Goal: Information Seeking & Learning: Get advice/opinions

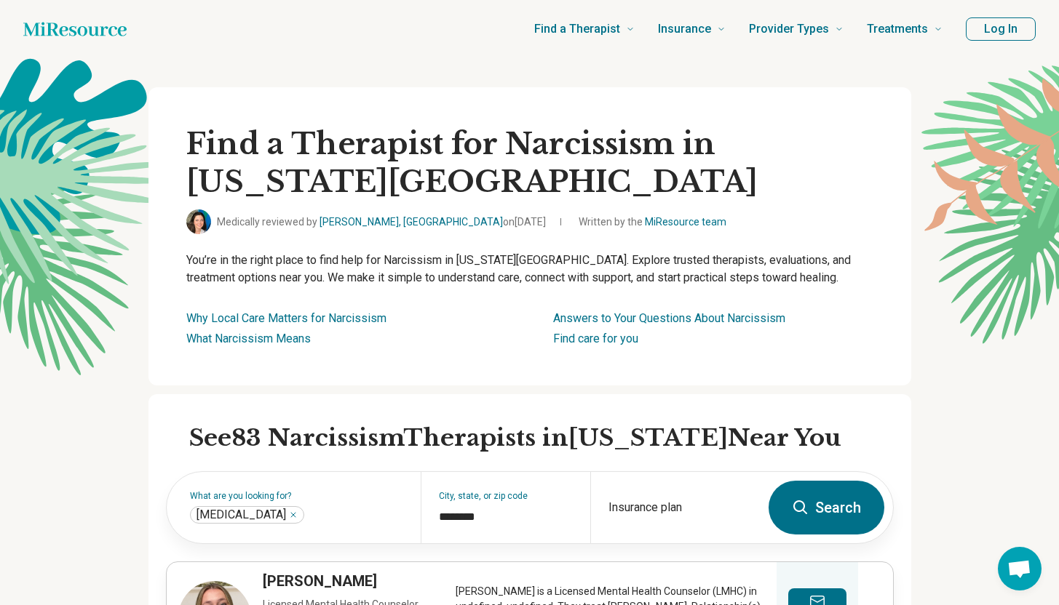
click at [119, 31] on icon "Home page" at bounding box center [74, 29] width 103 height 14
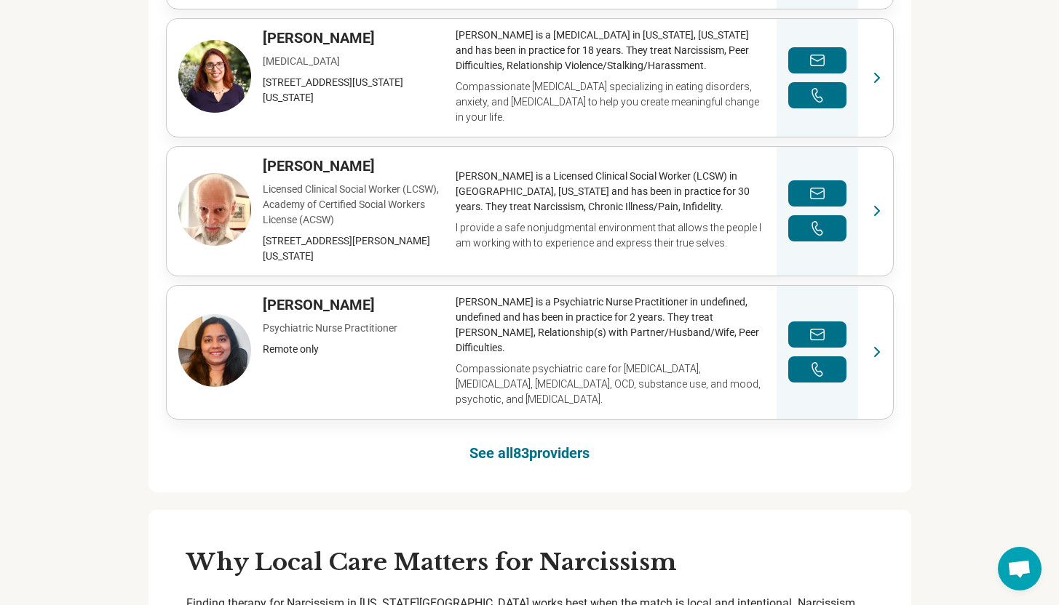
scroll to position [899, 0]
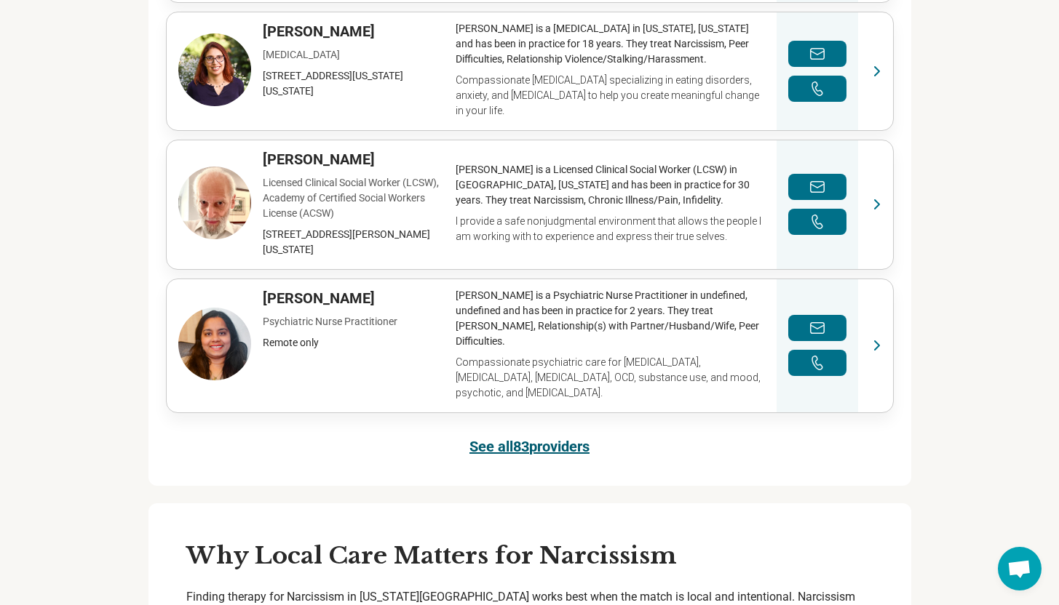
click at [523, 437] on link "See all 83 providers" at bounding box center [529, 447] width 120 height 20
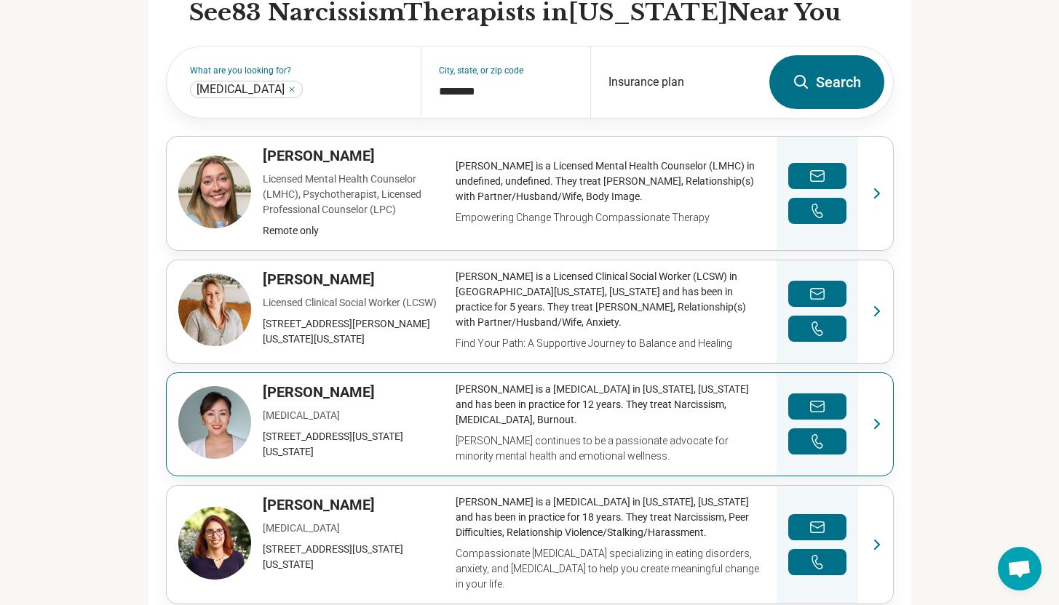
scroll to position [424, 0]
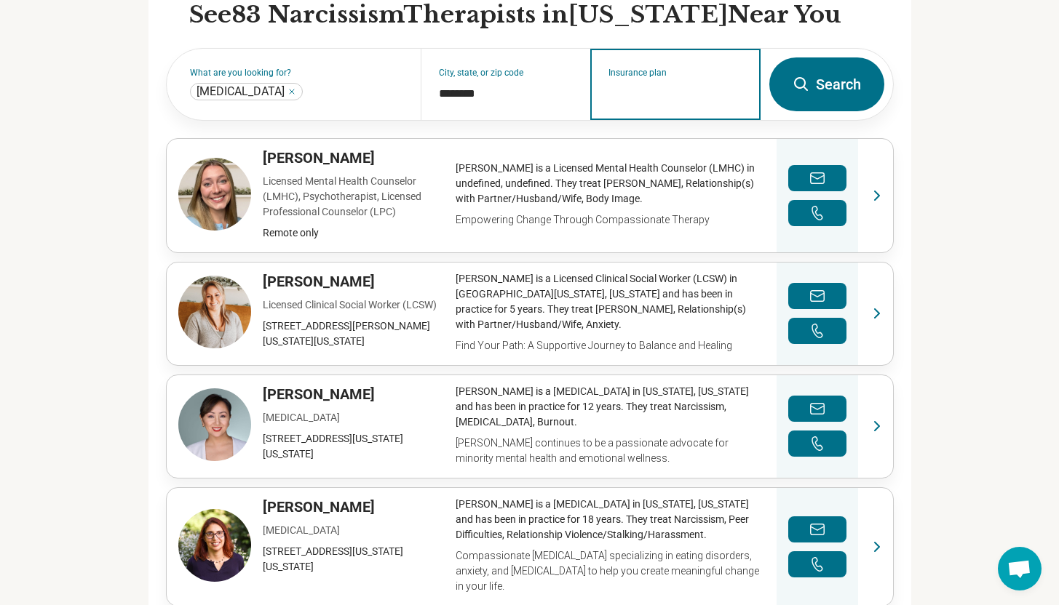
click at [682, 95] on input "Insurance plan" at bounding box center [675, 93] width 134 height 17
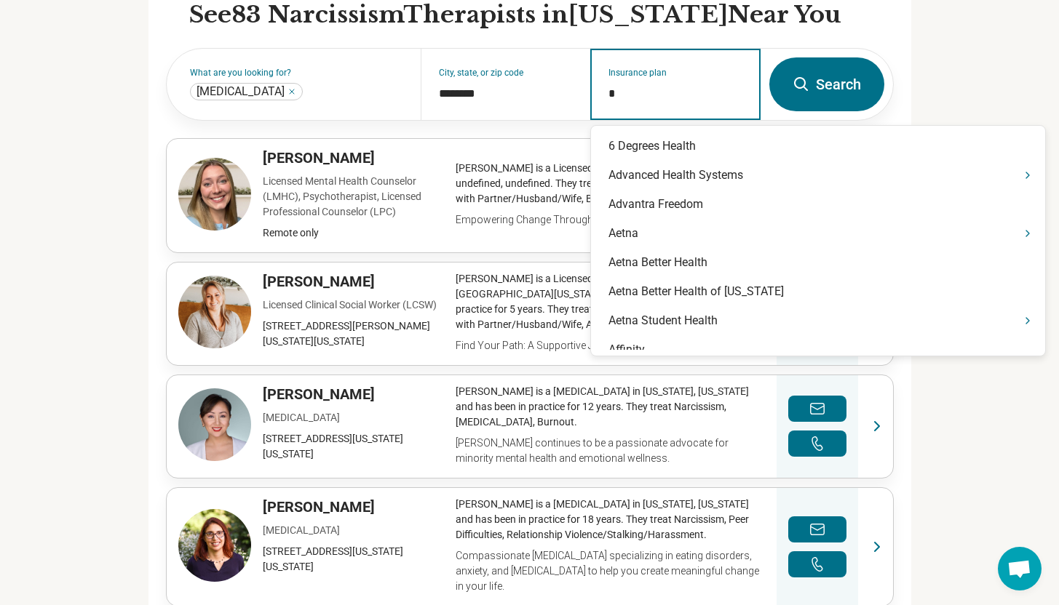
type input "**"
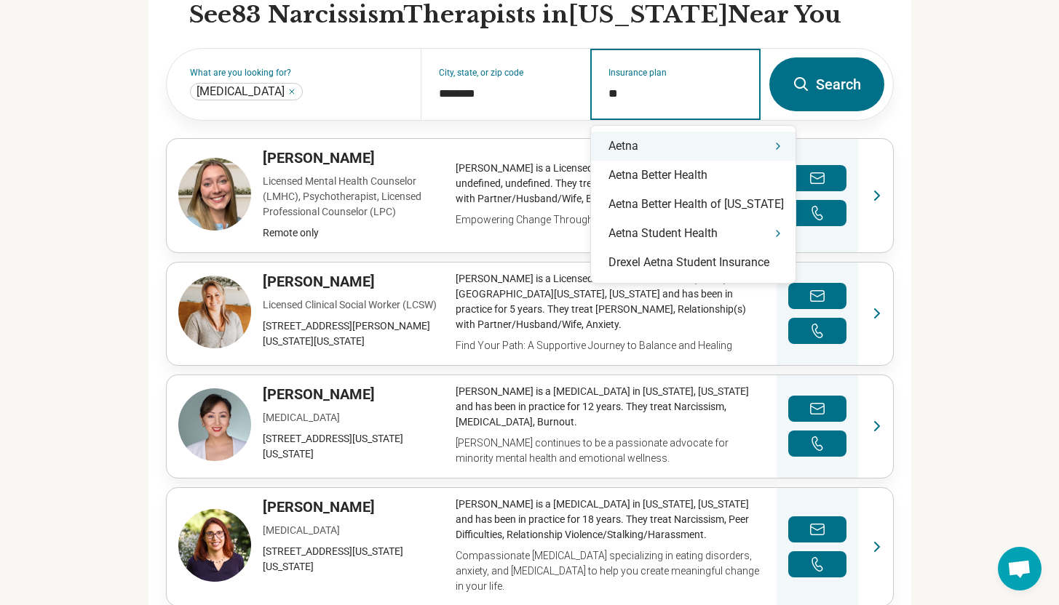
click at [668, 152] on div "Aetna" at bounding box center [693, 146] width 204 height 29
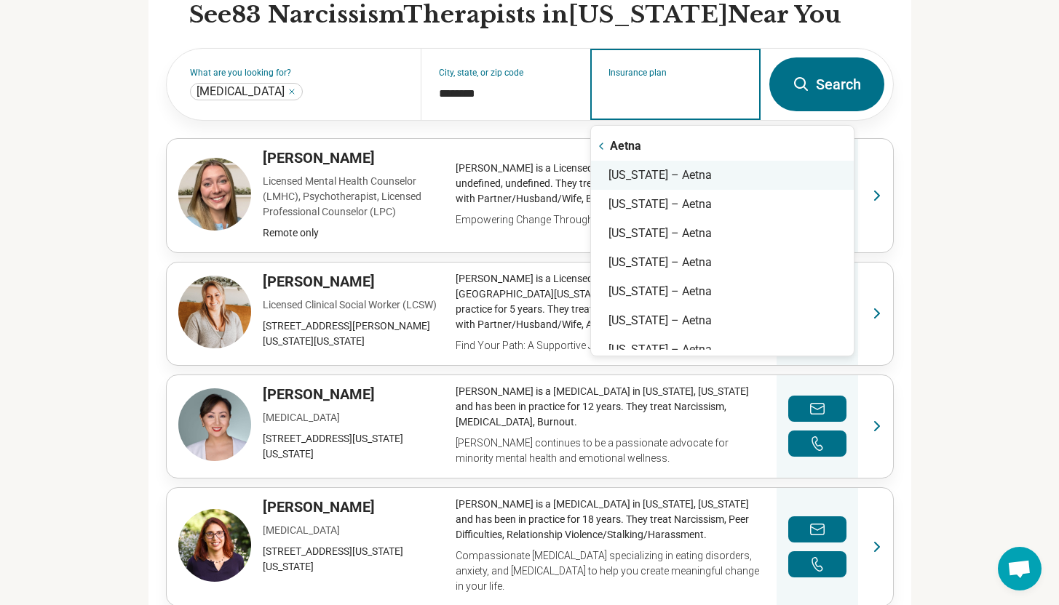
click at [661, 170] on div "New York – Aetna" at bounding box center [722, 175] width 263 height 29
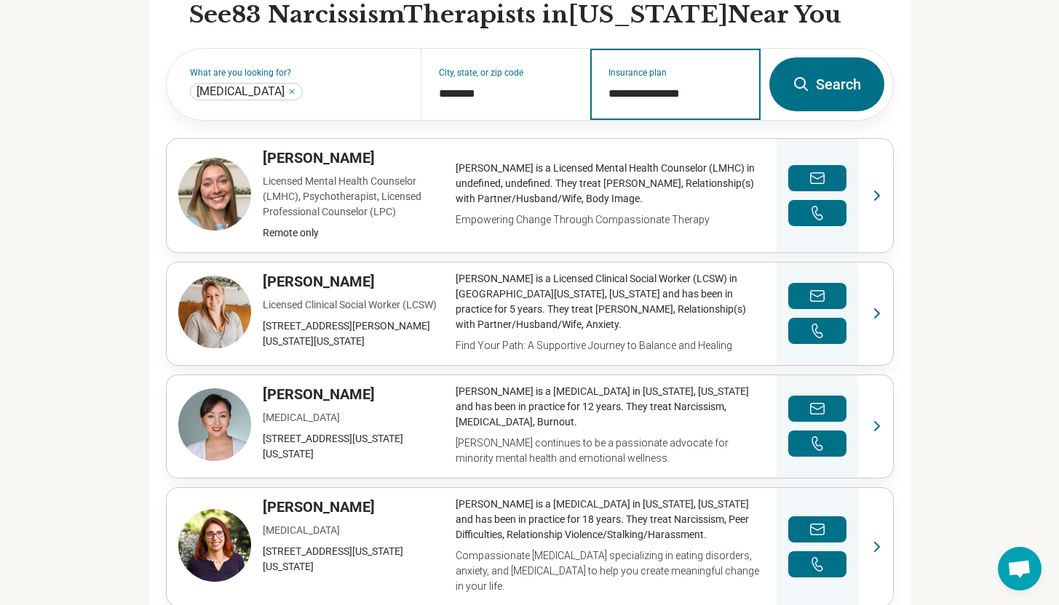
type input "**********"
click at [798, 87] on icon at bounding box center [801, 84] width 14 height 14
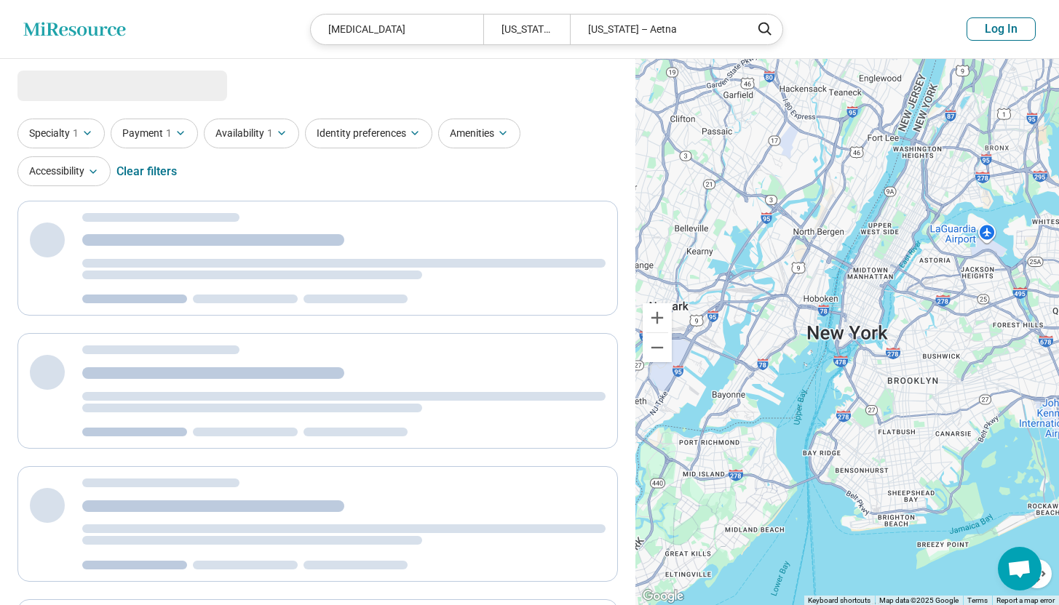
select select "***"
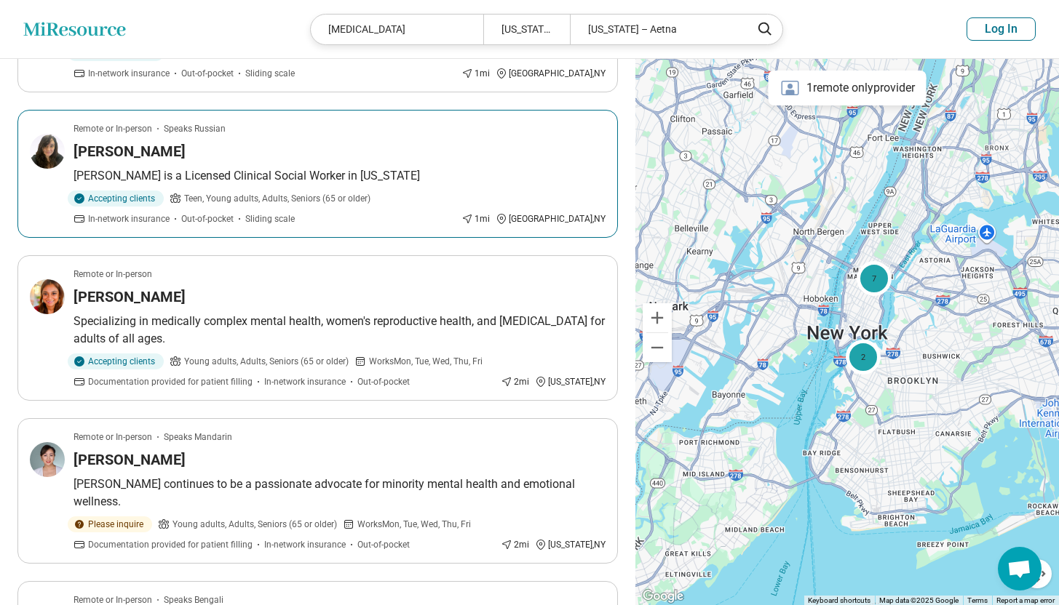
scroll to position [533, 0]
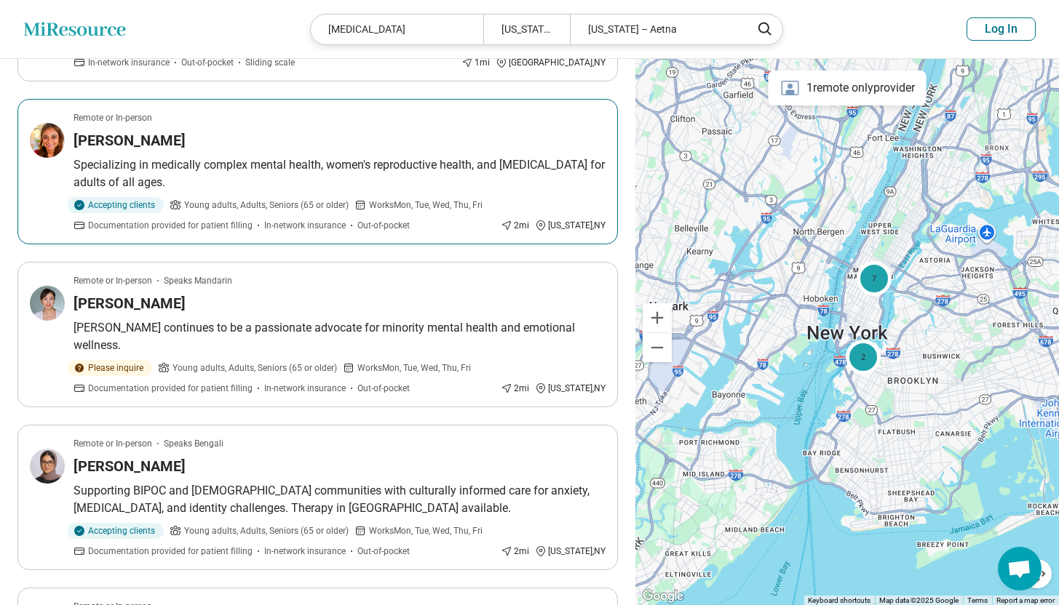
click at [121, 186] on p "Specializing in medically complex mental health, women's reproductive health, a…" at bounding box center [339, 173] width 532 height 35
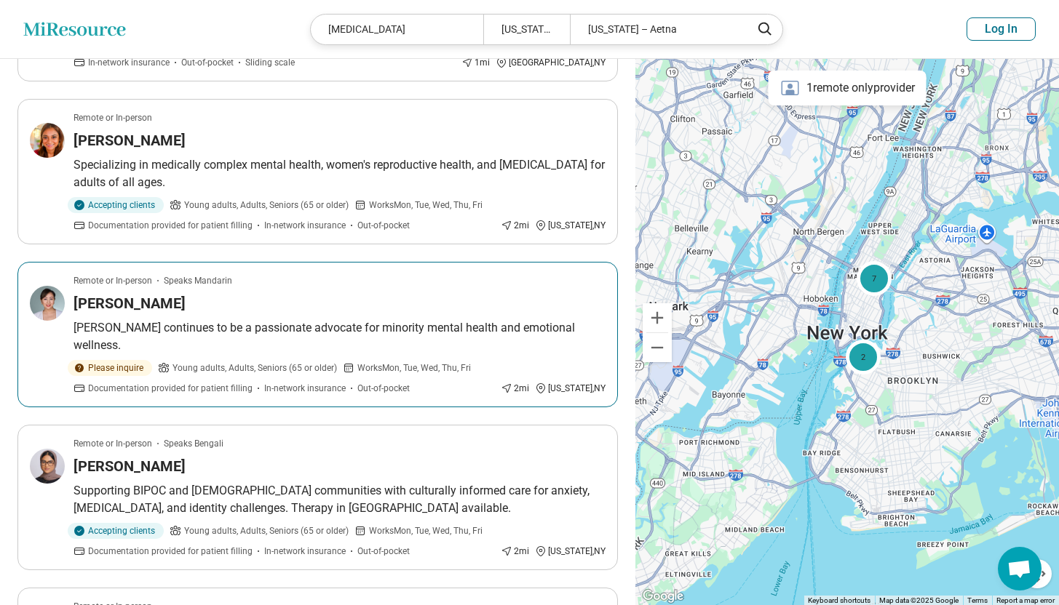
click at [170, 313] on div "Dana Wang" at bounding box center [339, 303] width 532 height 20
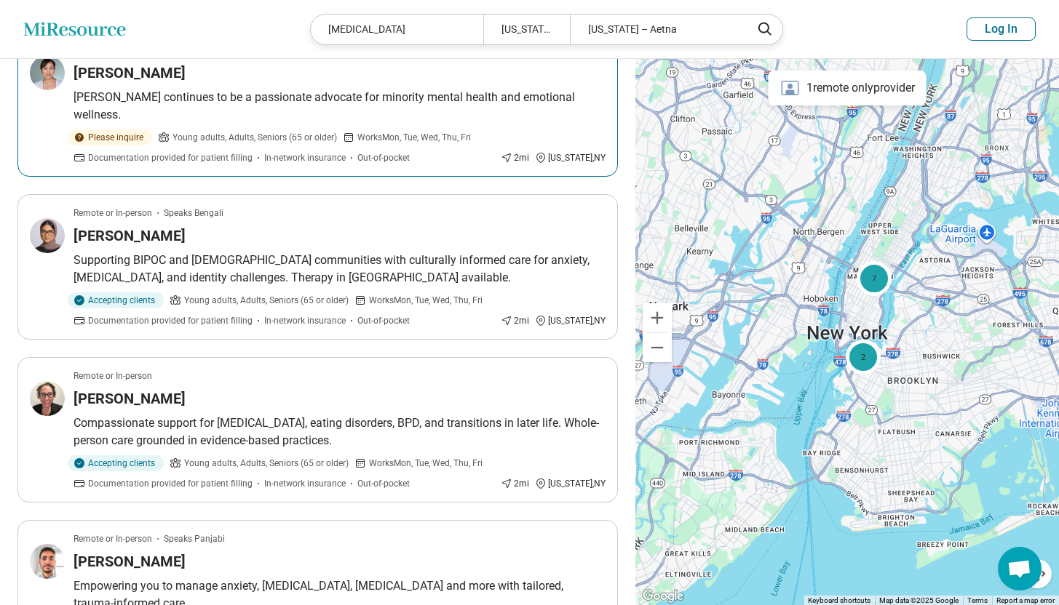
scroll to position [764, 0]
click at [251, 251] on p "Supporting BIPOC and [DEMOGRAPHIC_DATA] communities with culturally informed ca…" at bounding box center [339, 268] width 532 height 35
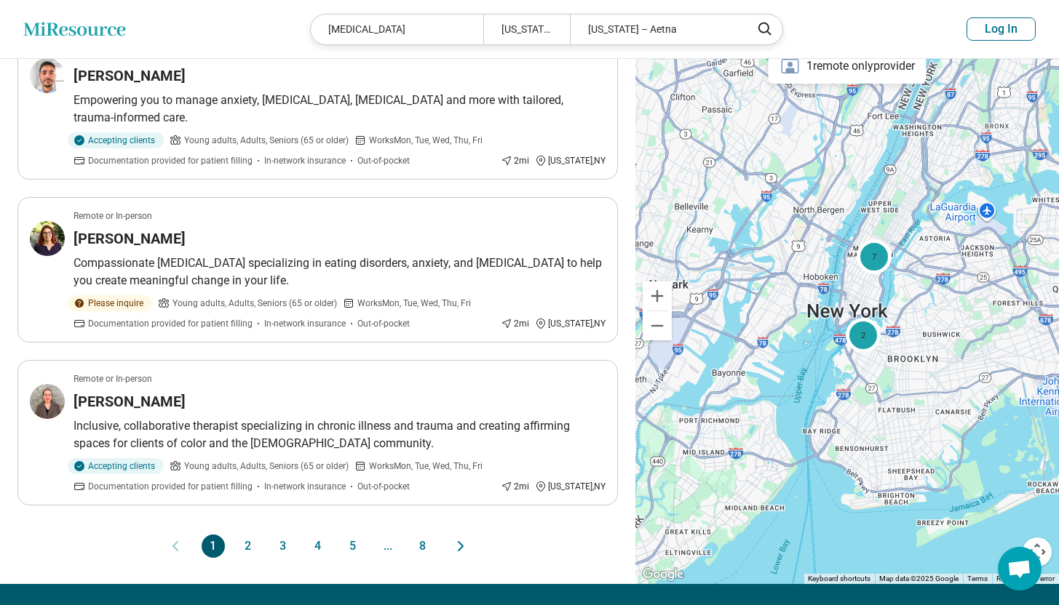
scroll to position [1305, 0]
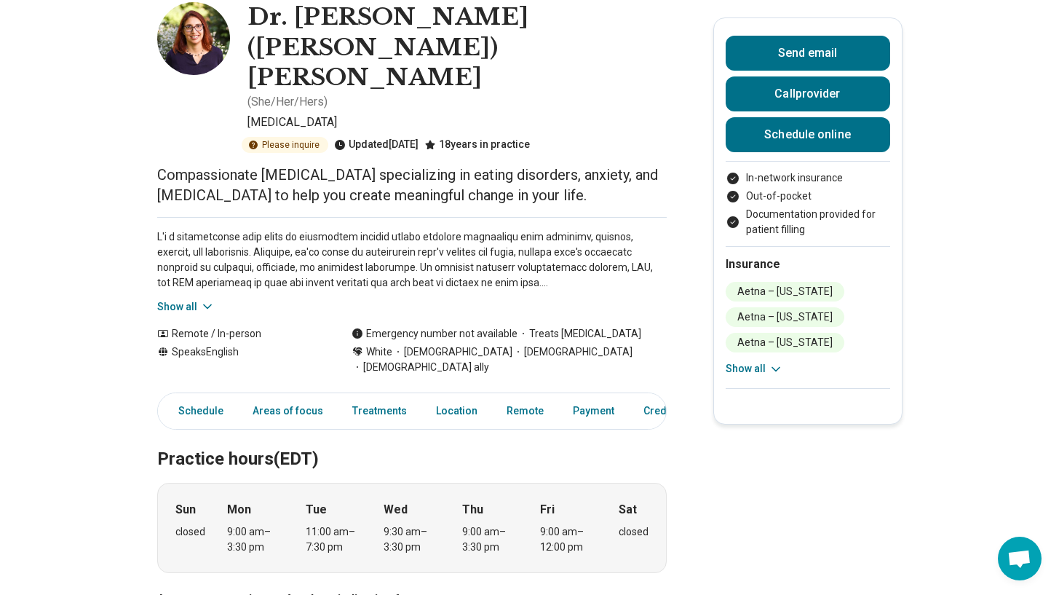
scroll to position [142, 0]
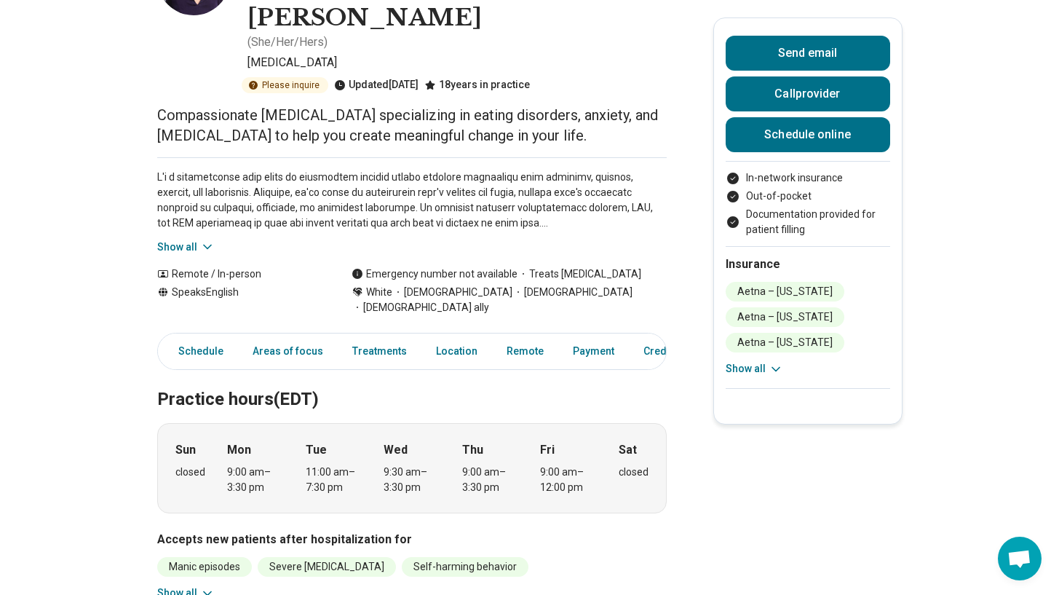
click at [211, 239] on icon at bounding box center [207, 246] width 15 height 15
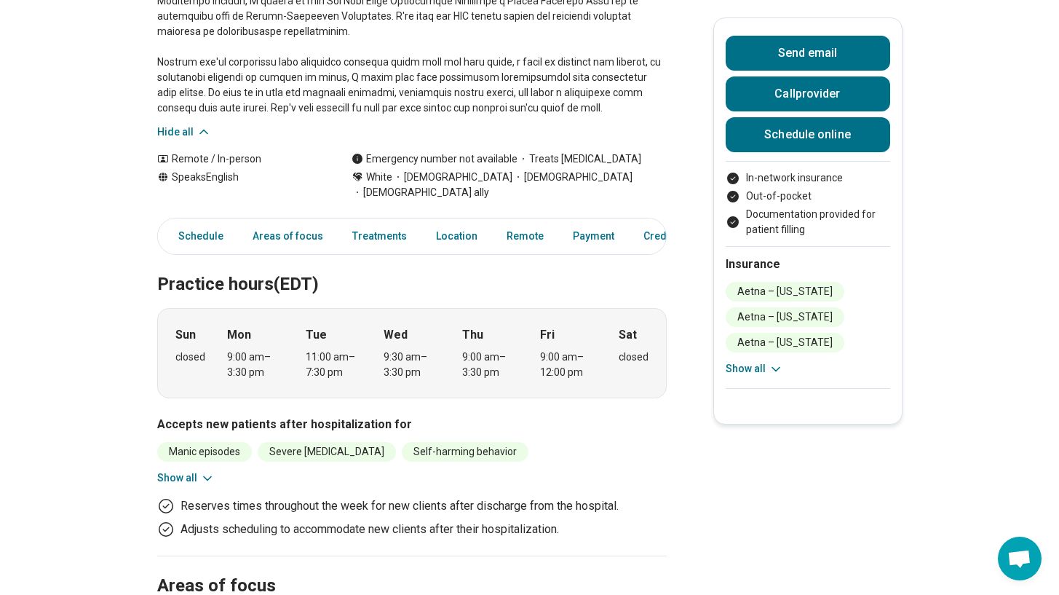
scroll to position [663, 0]
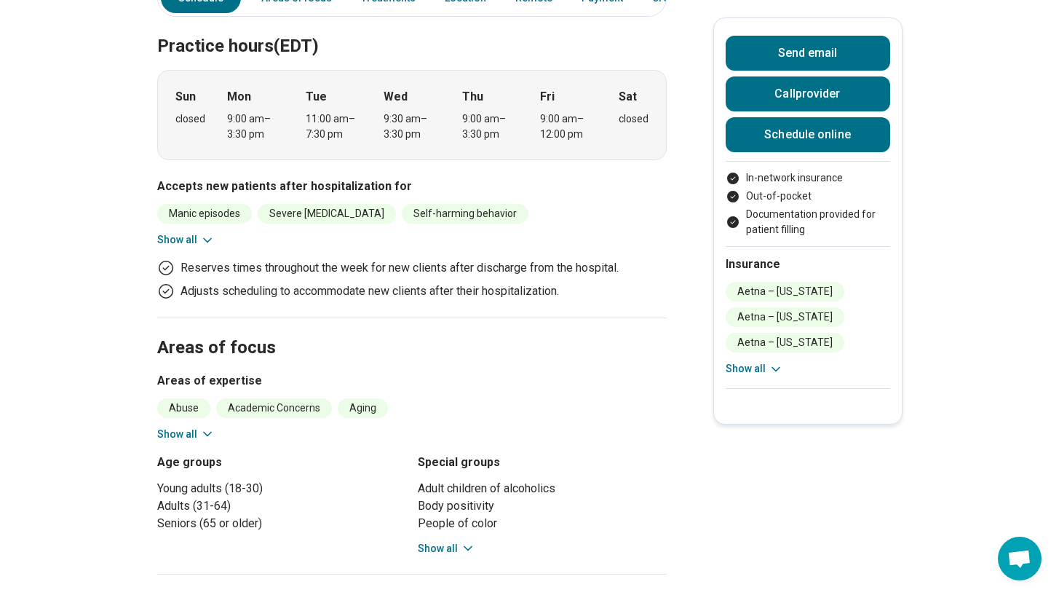
click at [191, 232] on button "Show all" at bounding box center [185, 239] width 57 height 15
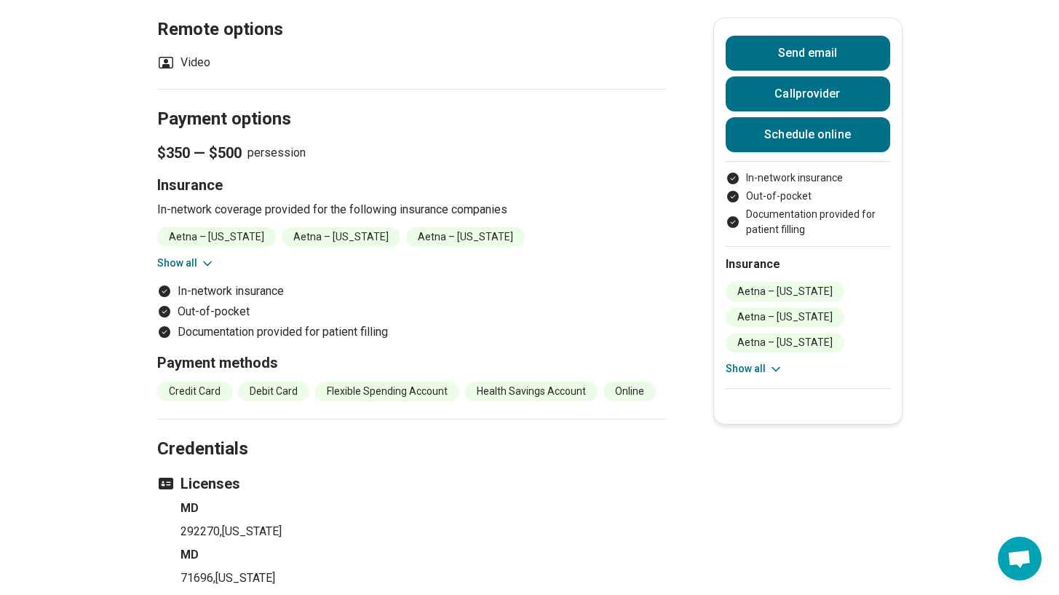
scroll to position [1786, 0]
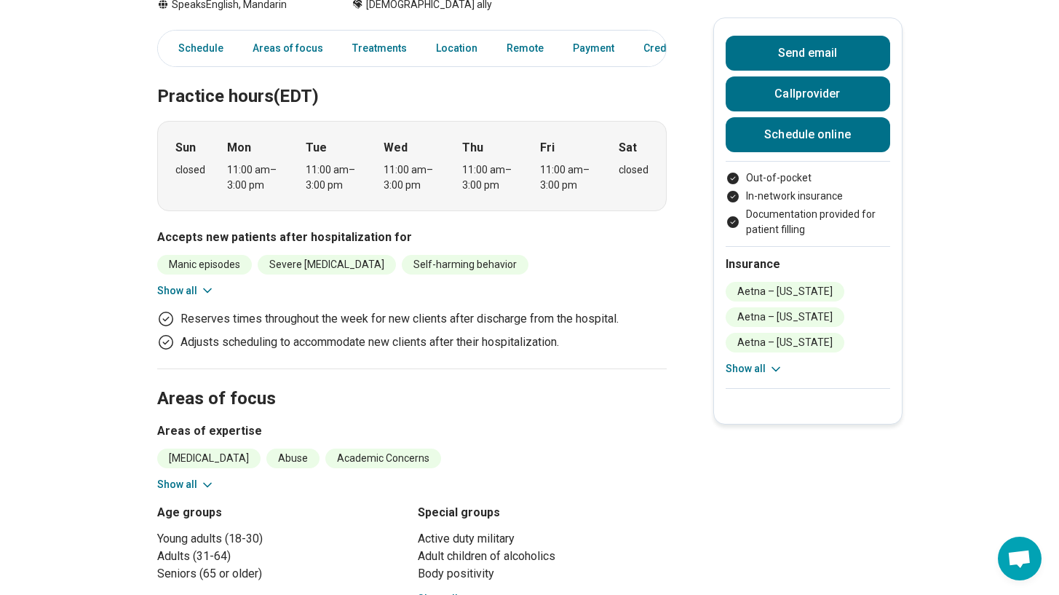
scroll to position [375, 0]
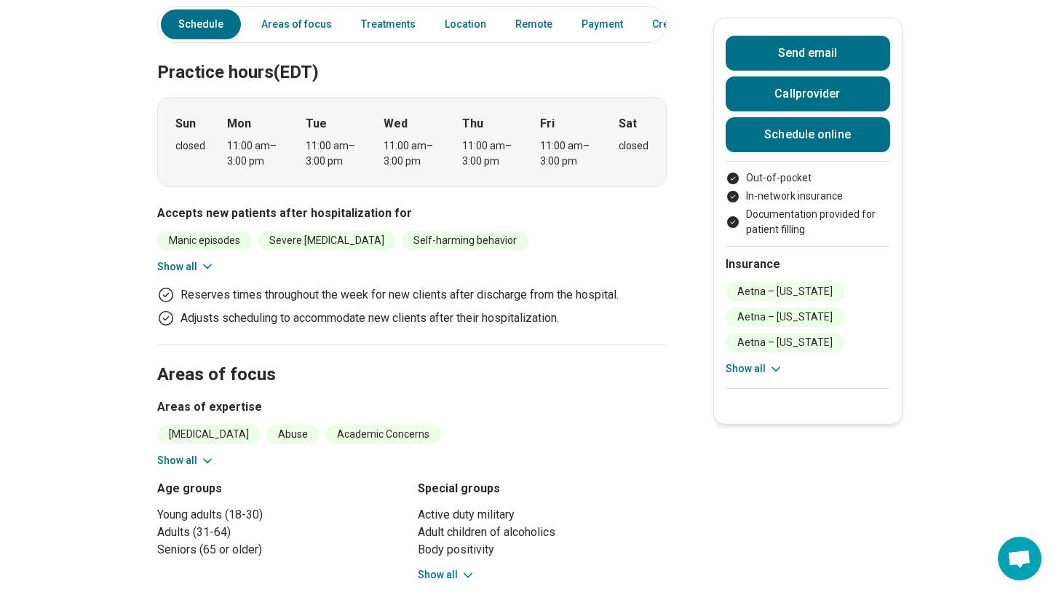
click at [207, 269] on icon at bounding box center [207, 266] width 15 height 15
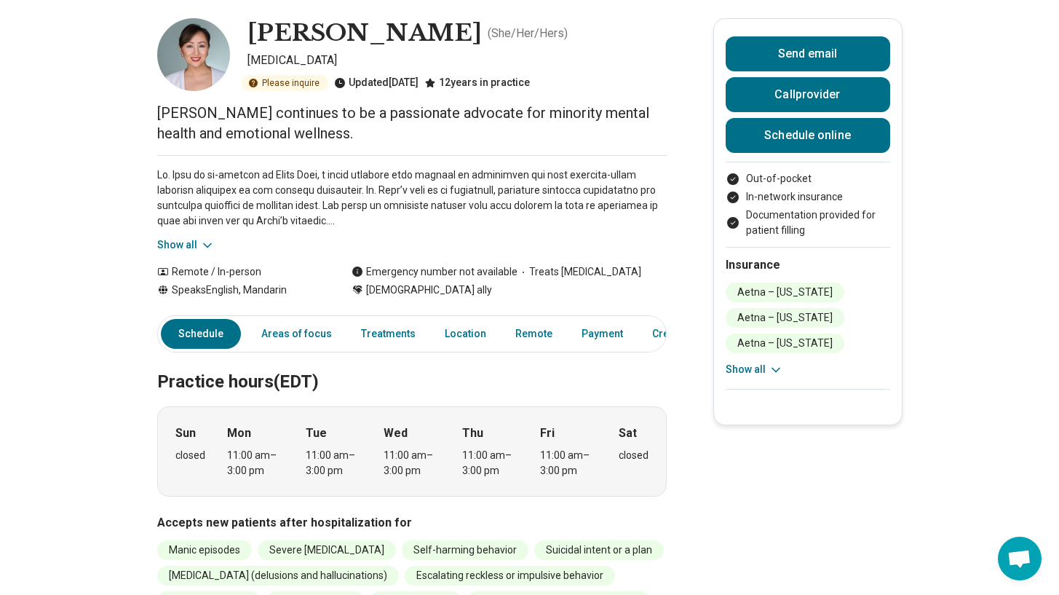
scroll to position [52, 0]
